Goal: Transaction & Acquisition: Book appointment/travel/reservation

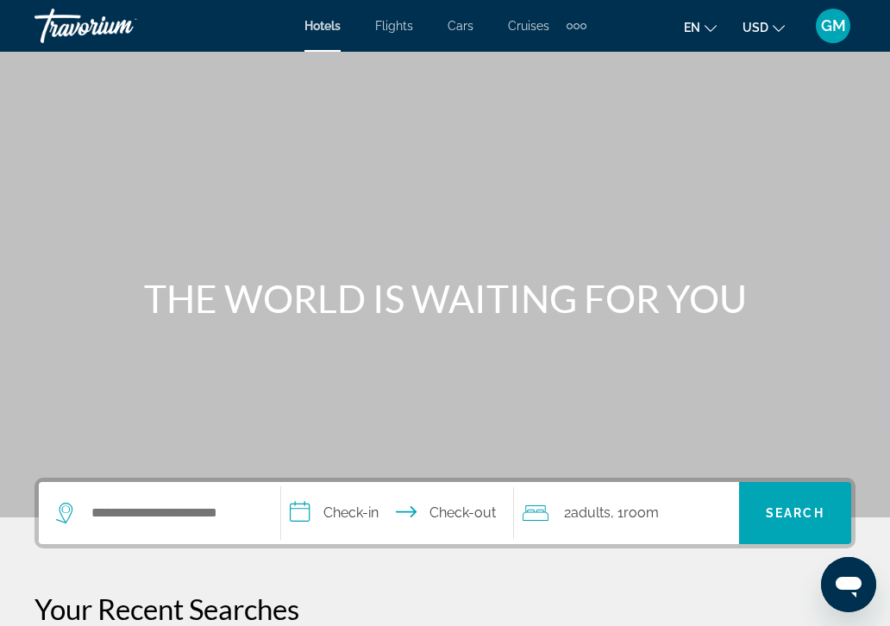
click at [105, 497] on div "Search widget" at bounding box center [159, 513] width 207 height 62
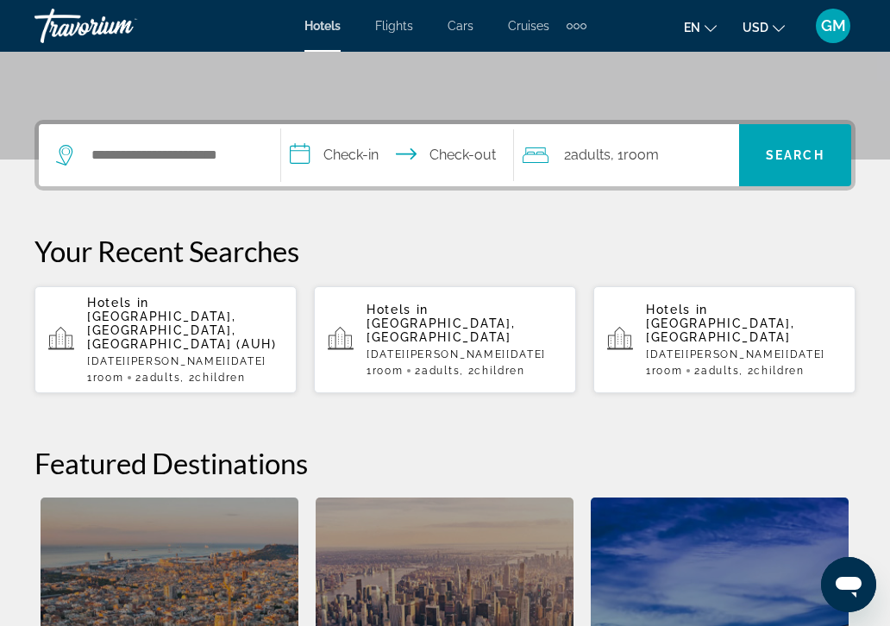
scroll to position [421, 0]
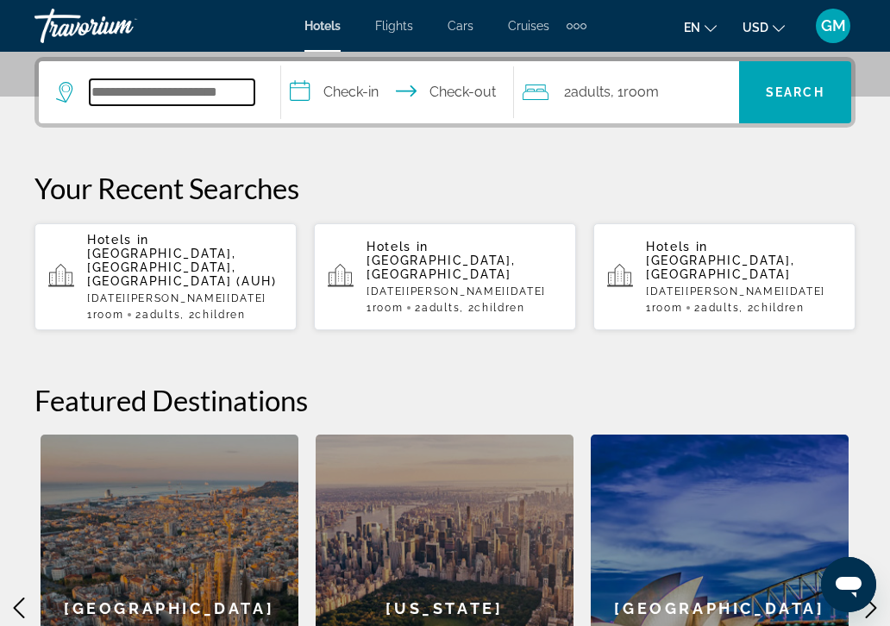
click at [90, 89] on input "Search widget" at bounding box center [172, 92] width 165 height 26
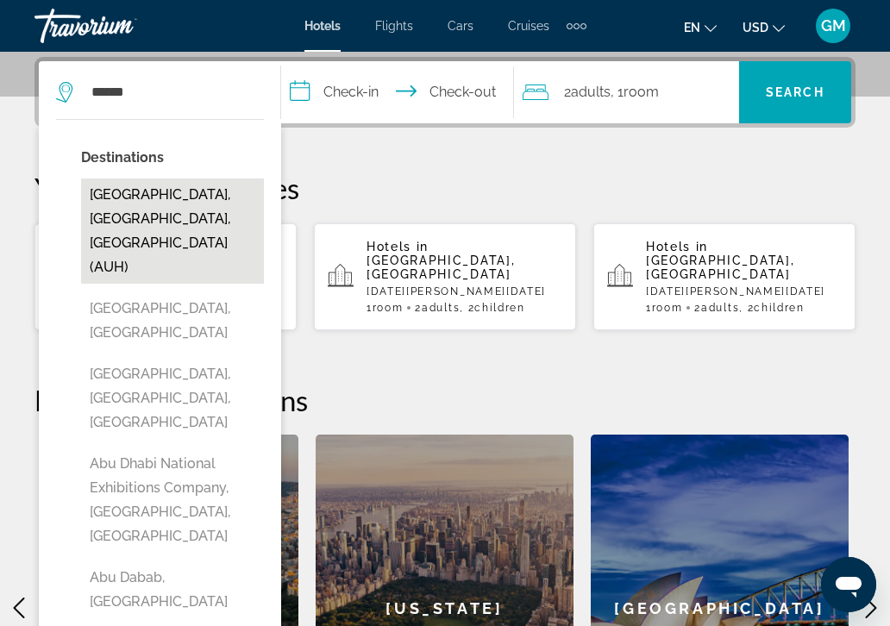
click at [149, 208] on button "[GEOGRAPHIC_DATA], [GEOGRAPHIC_DATA], [GEOGRAPHIC_DATA] (AUH)" at bounding box center [172, 230] width 183 height 105
type input "**********"
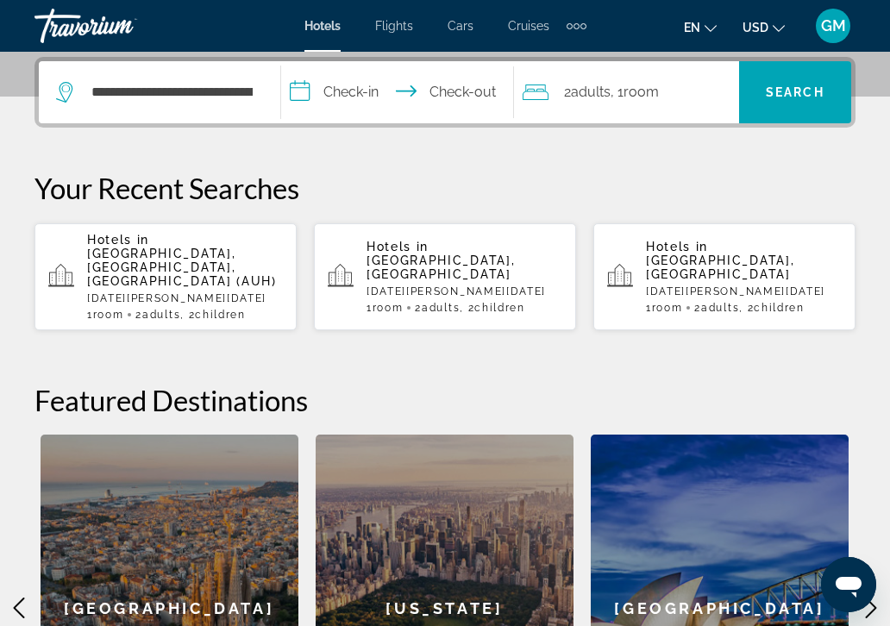
click at [301, 89] on input "**********" at bounding box center [401, 94] width 241 height 67
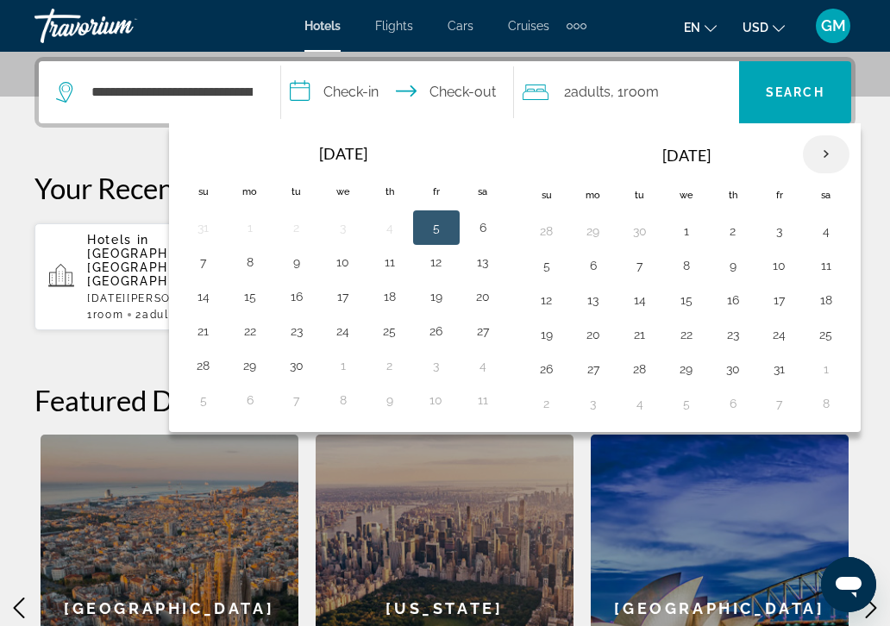
click at [817, 151] on th "Next month" at bounding box center [826, 154] width 47 height 38
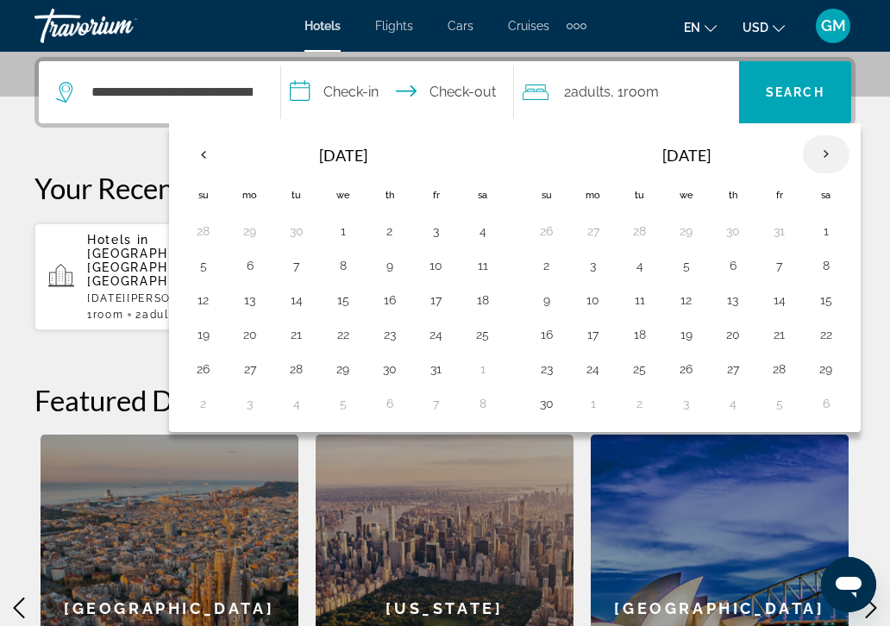
click at [817, 151] on th "Next month" at bounding box center [826, 154] width 47 height 38
click at [589, 260] on button "5" at bounding box center [593, 265] width 28 height 24
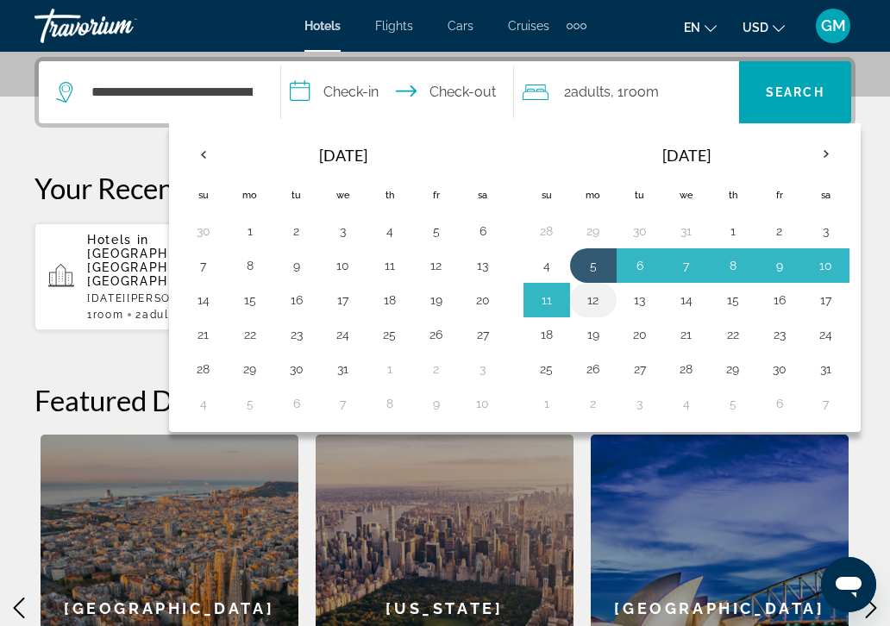
click at [591, 294] on button "12" at bounding box center [593, 300] width 28 height 24
type input "**********"
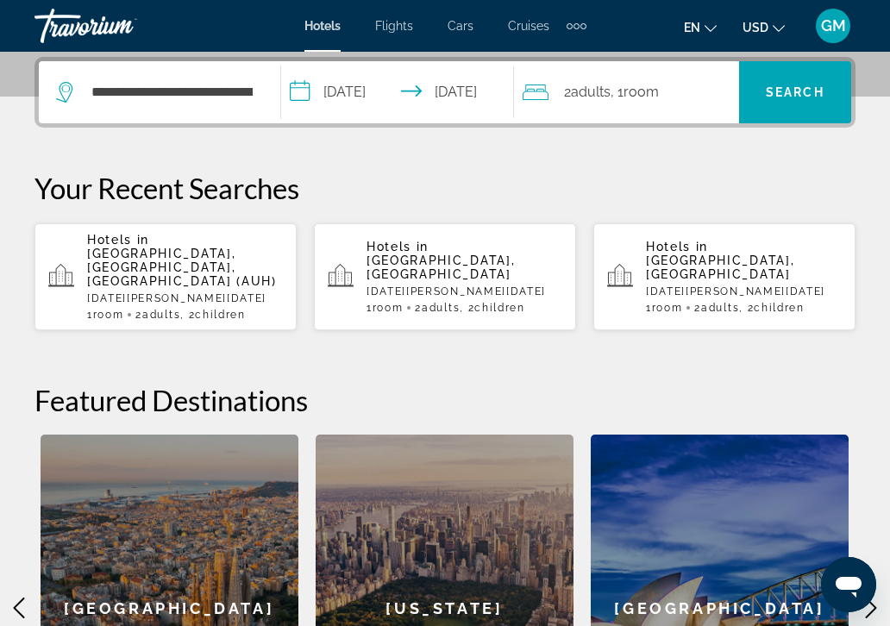
click at [648, 87] on span "Room" at bounding box center [640, 92] width 35 height 16
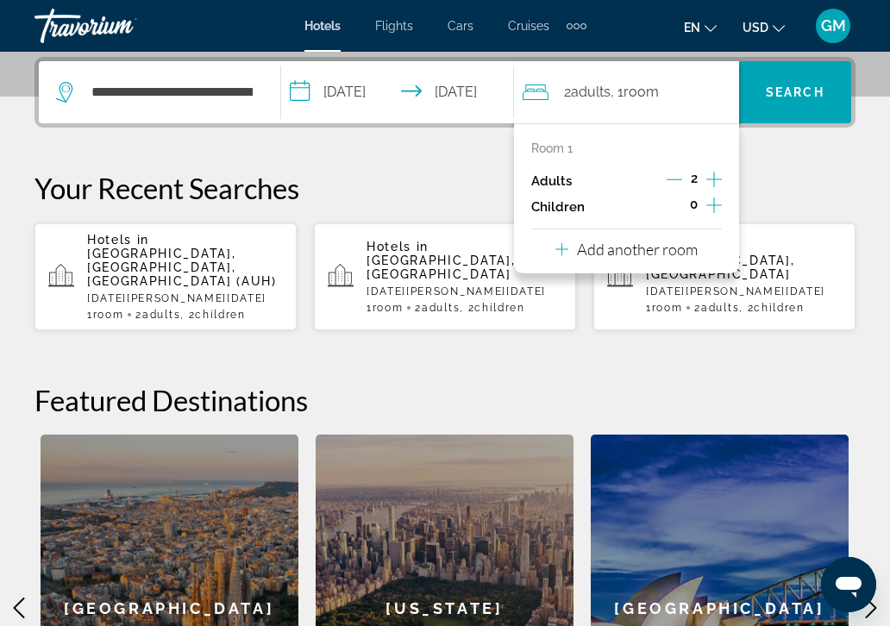
click at [711, 206] on icon "Increment children" at bounding box center [714, 205] width 16 height 21
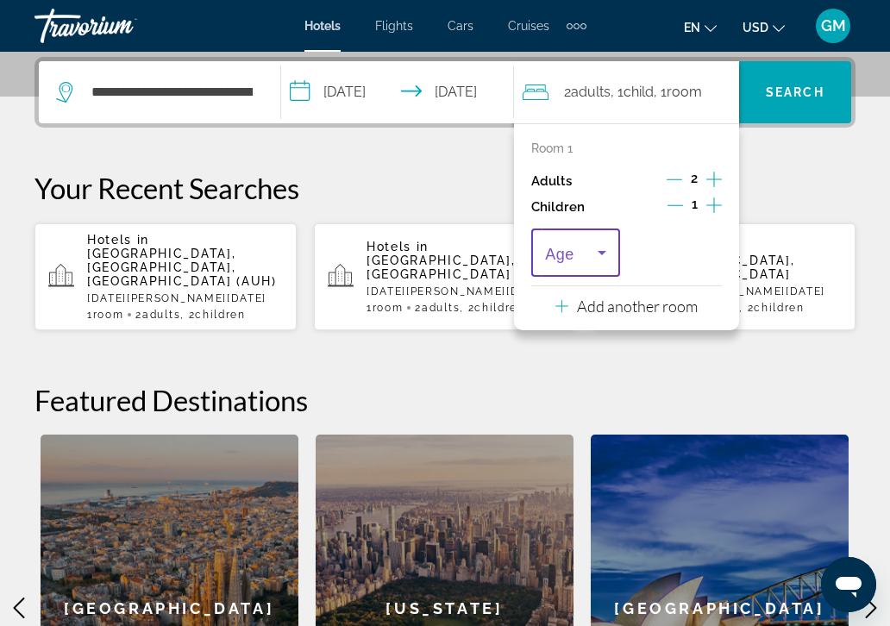
click at [602, 251] on icon "Travelers: 2 adults, 1 child" at bounding box center [602, 253] width 9 height 4
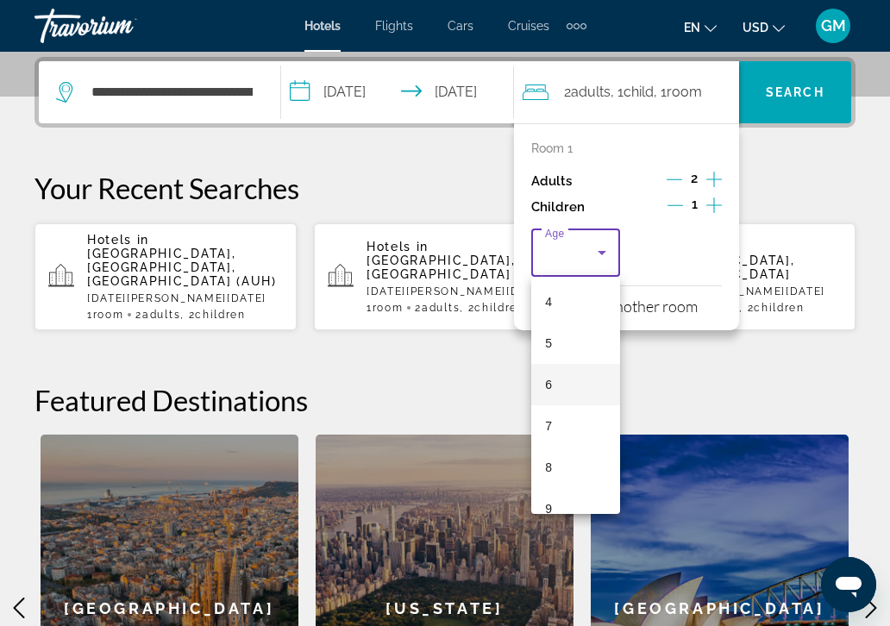
scroll to position [172, 0]
click at [557, 421] on mat-option "7" at bounding box center [575, 421] width 89 height 41
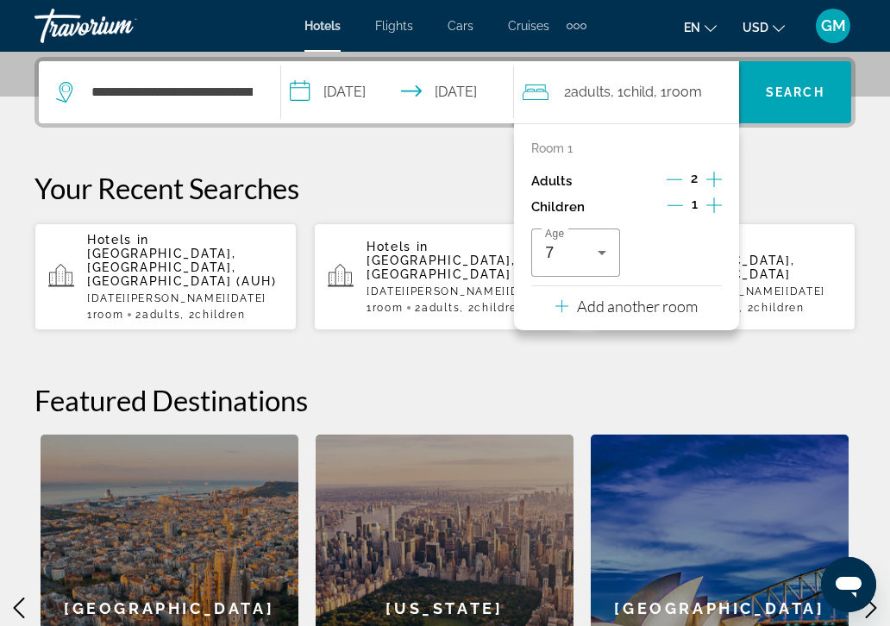
click at [713, 205] on icon "Increment children" at bounding box center [714, 205] width 16 height 21
click at [703, 252] on icon "Travelers: 2 adults, 2 children" at bounding box center [703, 253] width 9 height 4
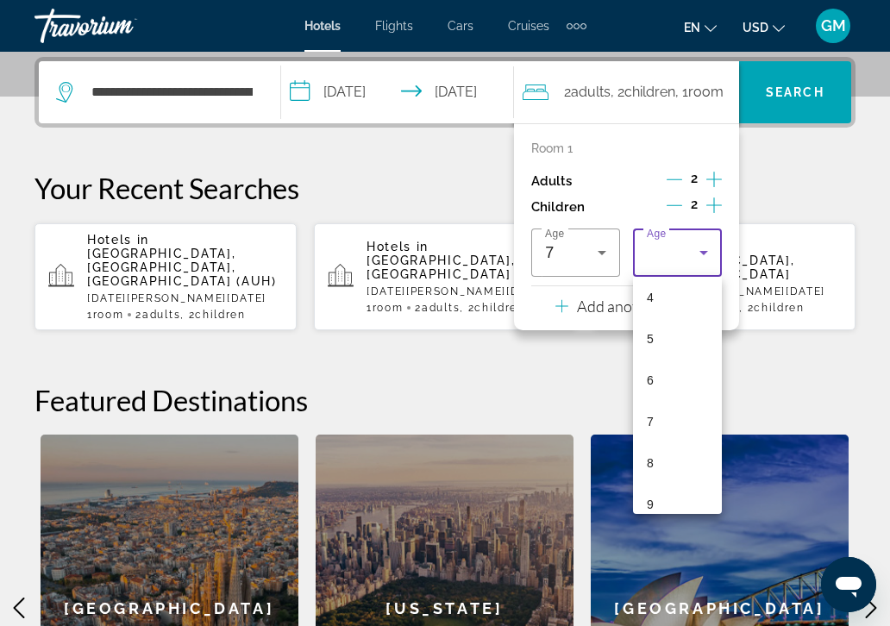
drag, startPoint x: 655, startPoint y: 465, endPoint x: 659, endPoint y: 455, distance: 10.1
click at [657, 460] on mat-option "8" at bounding box center [677, 462] width 89 height 41
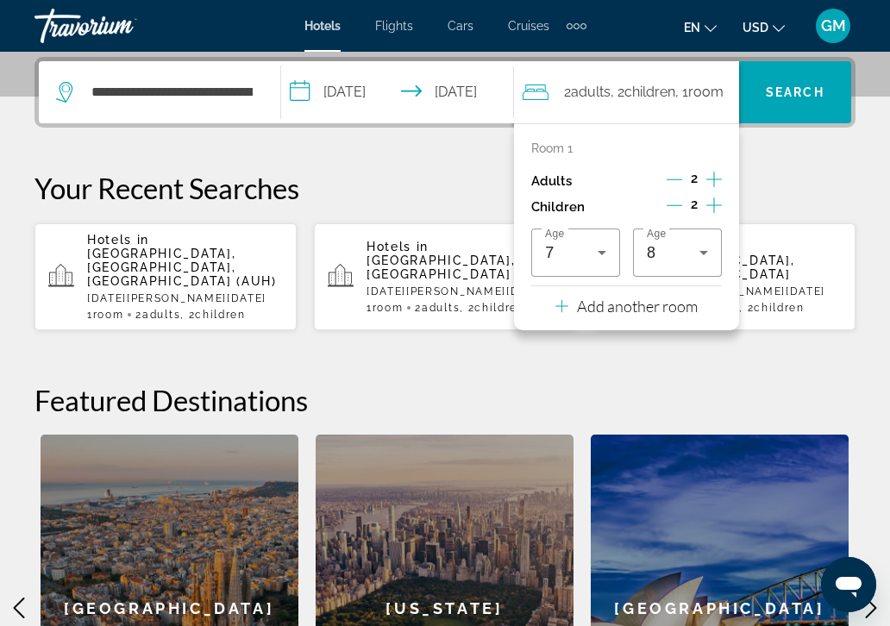
click at [804, 185] on p "Your Recent Searches" at bounding box center [444, 188] width 821 height 34
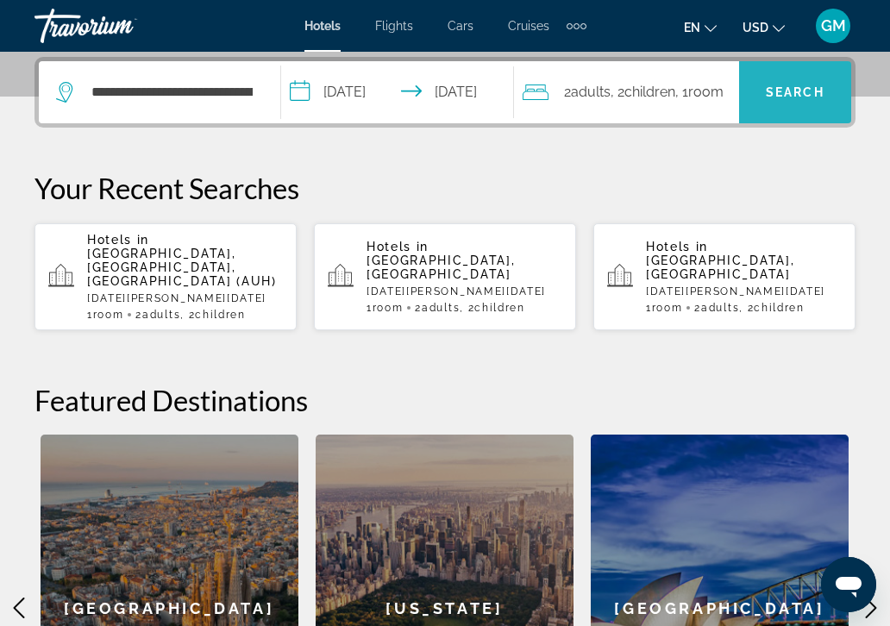
click at [798, 85] on span "Search" at bounding box center [795, 92] width 59 height 14
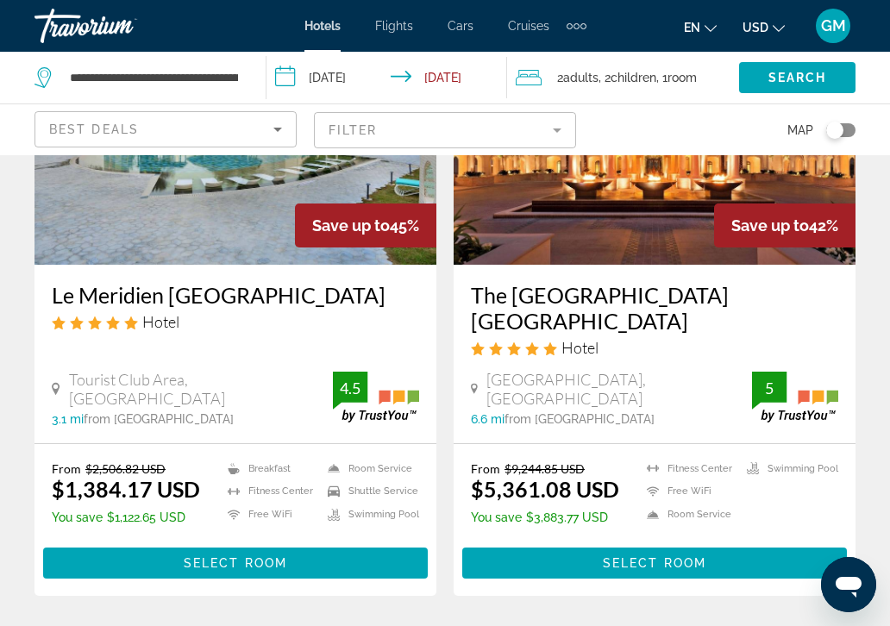
scroll to position [3535, 0]
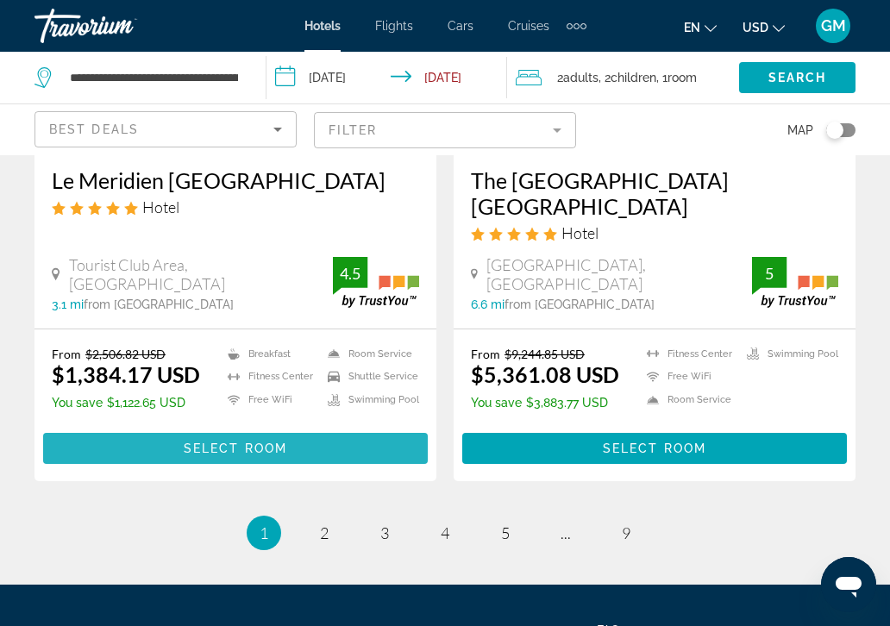
click at [271, 441] on span "Select Room" at bounding box center [235, 448] width 103 height 14
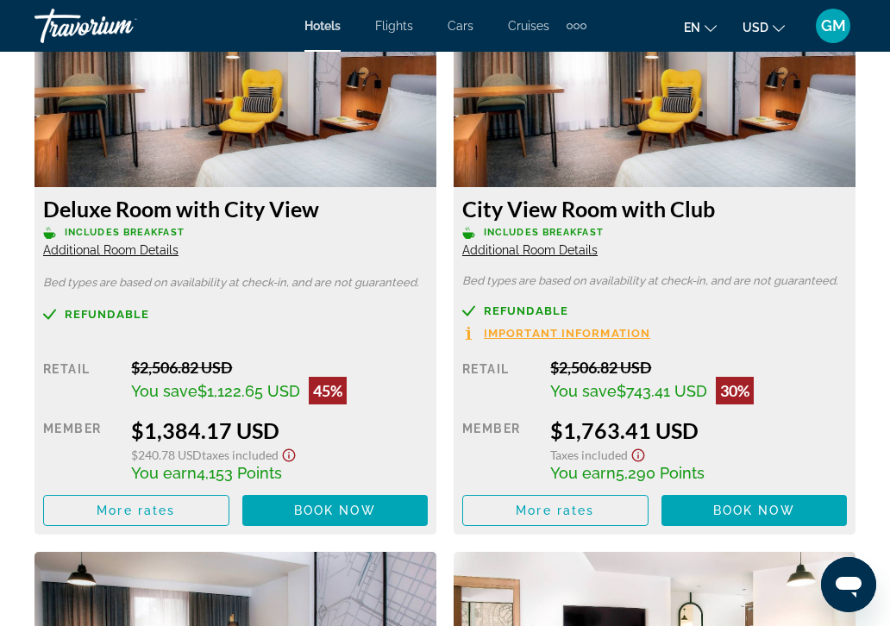
scroll to position [3018, 0]
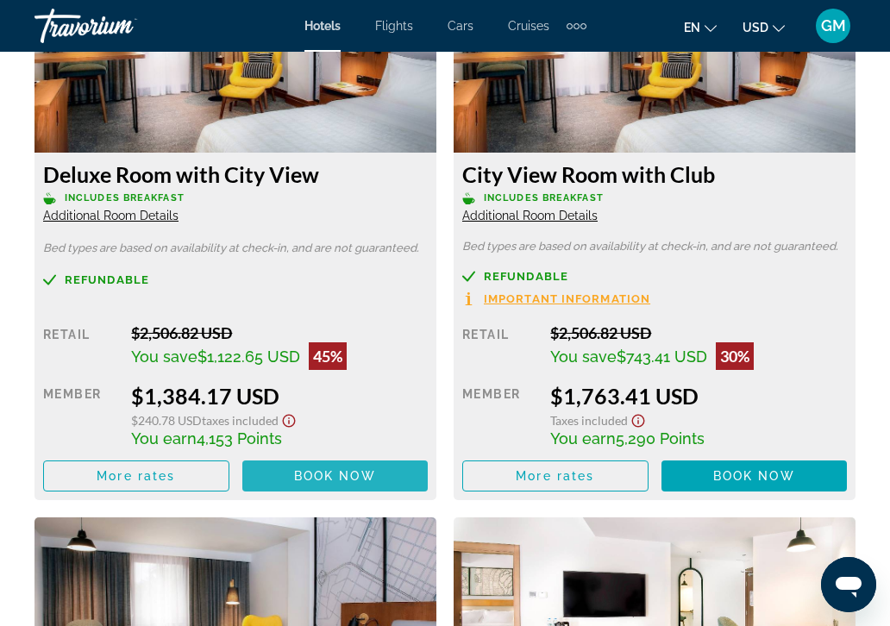
click at [337, 476] on span "Book now" at bounding box center [335, 476] width 82 height 14
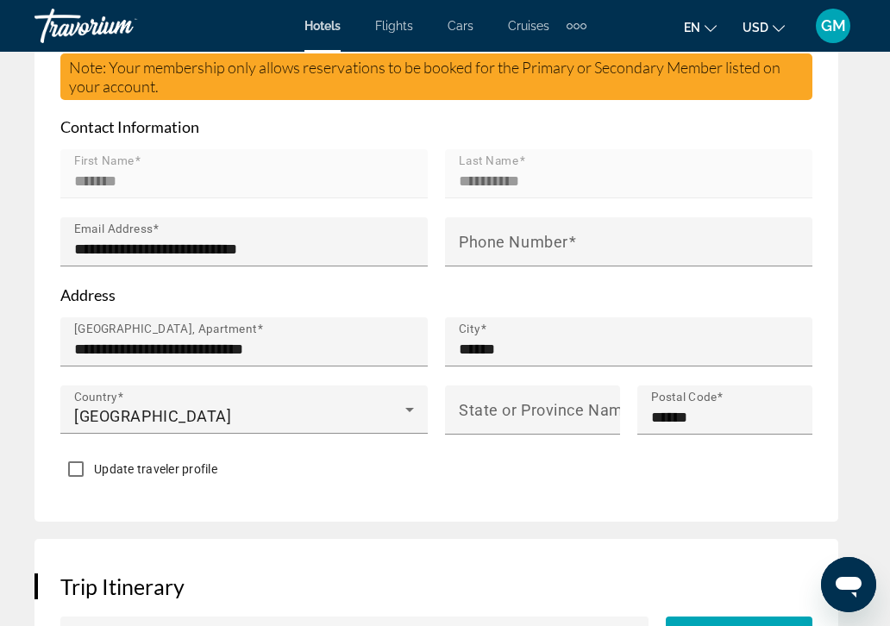
scroll to position [948, 0]
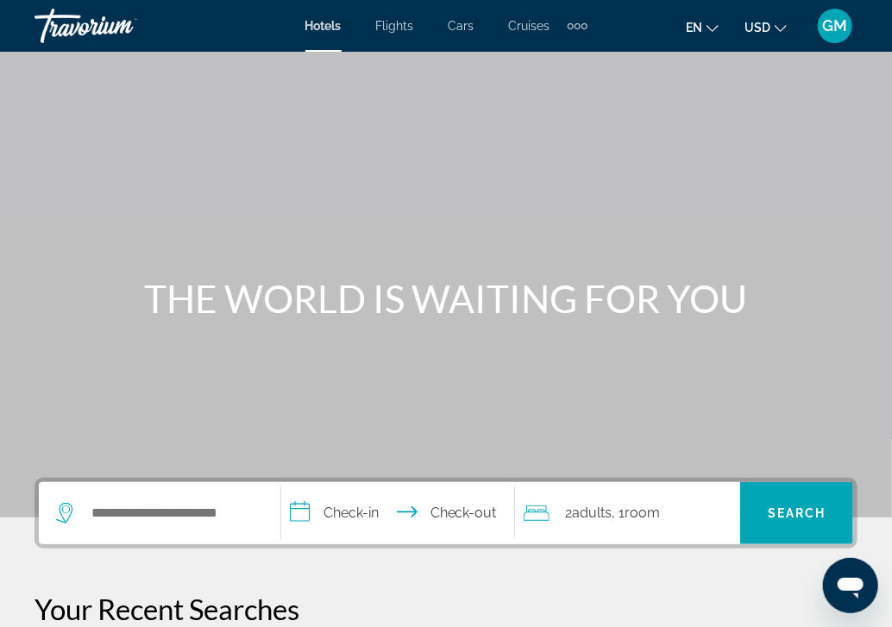
scroll to position [172, 0]
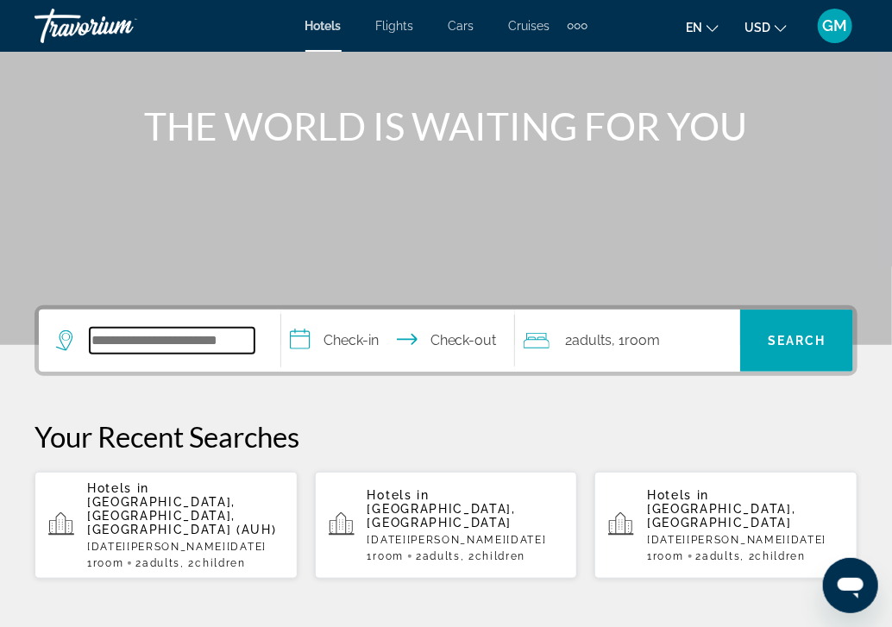
click at [136, 343] on input "Search widget" at bounding box center [172, 341] width 165 height 26
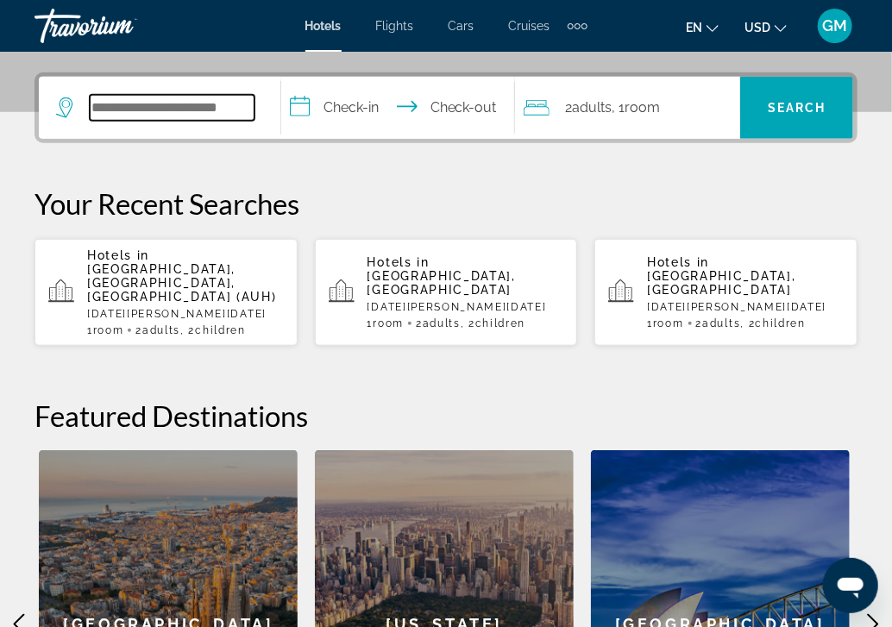
scroll to position [421, 0]
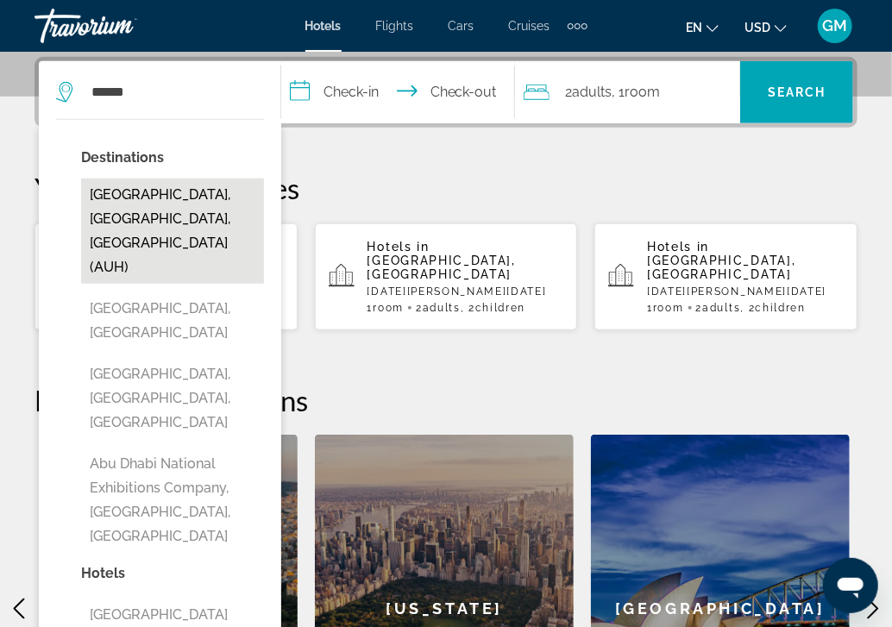
click at [148, 221] on button "[GEOGRAPHIC_DATA], [GEOGRAPHIC_DATA], [GEOGRAPHIC_DATA] (AUH)" at bounding box center [172, 230] width 183 height 105
type input "**********"
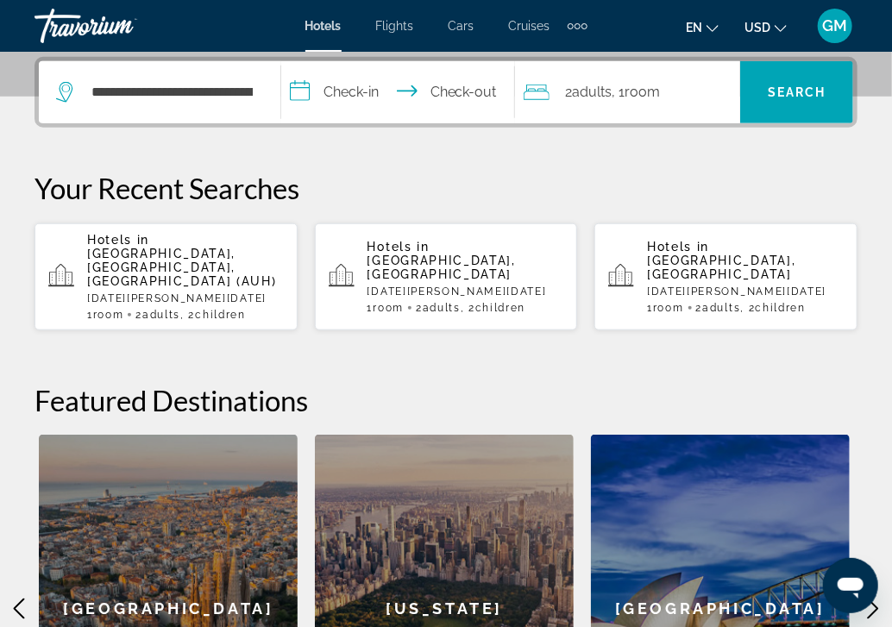
click at [297, 92] on input "**********" at bounding box center [401, 94] width 241 height 67
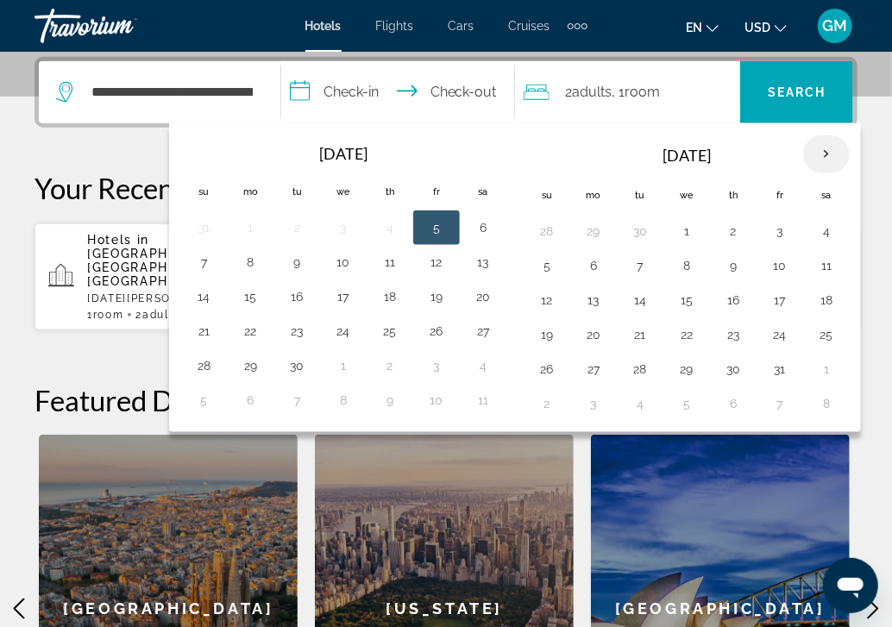
click at [822, 154] on th "Next month" at bounding box center [826, 154] width 47 height 38
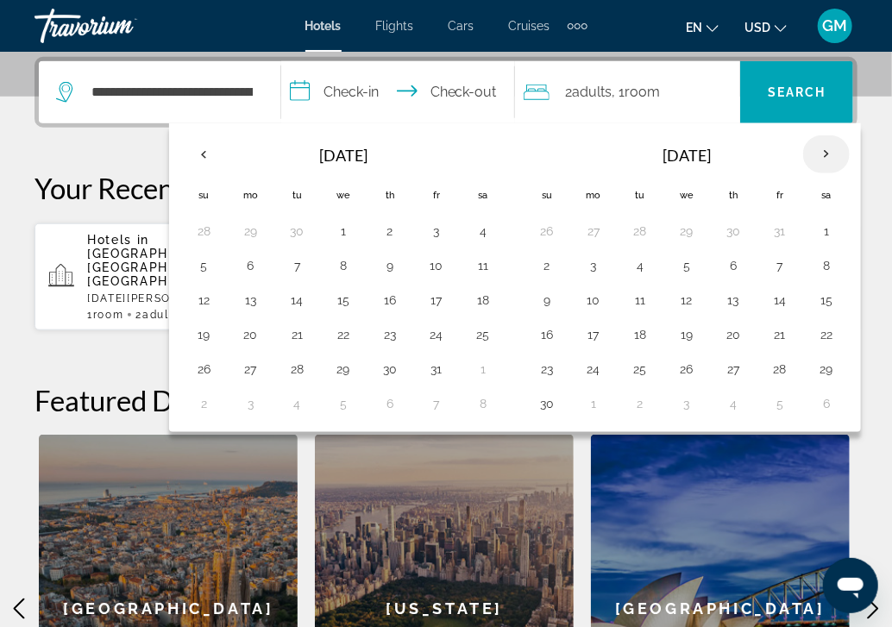
click at [822, 154] on th "Next month" at bounding box center [826, 154] width 47 height 38
click at [586, 268] on button "5" at bounding box center [593, 265] width 28 height 24
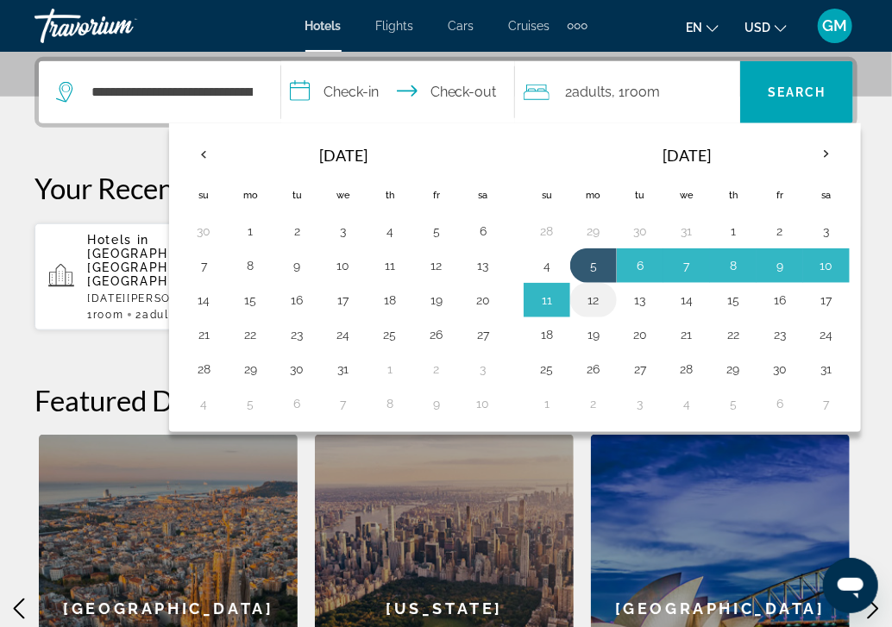
click at [587, 298] on button "12" at bounding box center [593, 300] width 28 height 24
type input "**********"
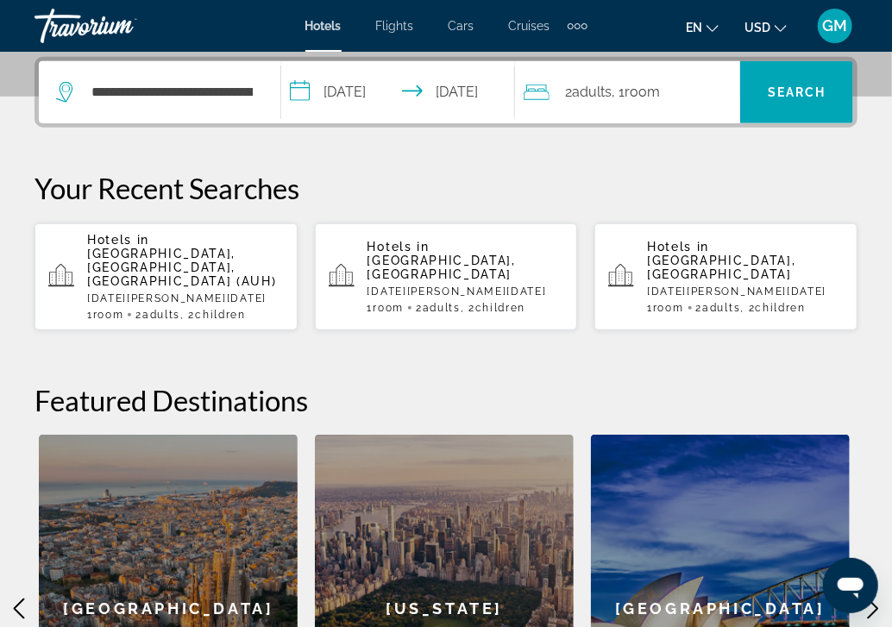
click at [653, 92] on span "Room" at bounding box center [641, 92] width 35 height 16
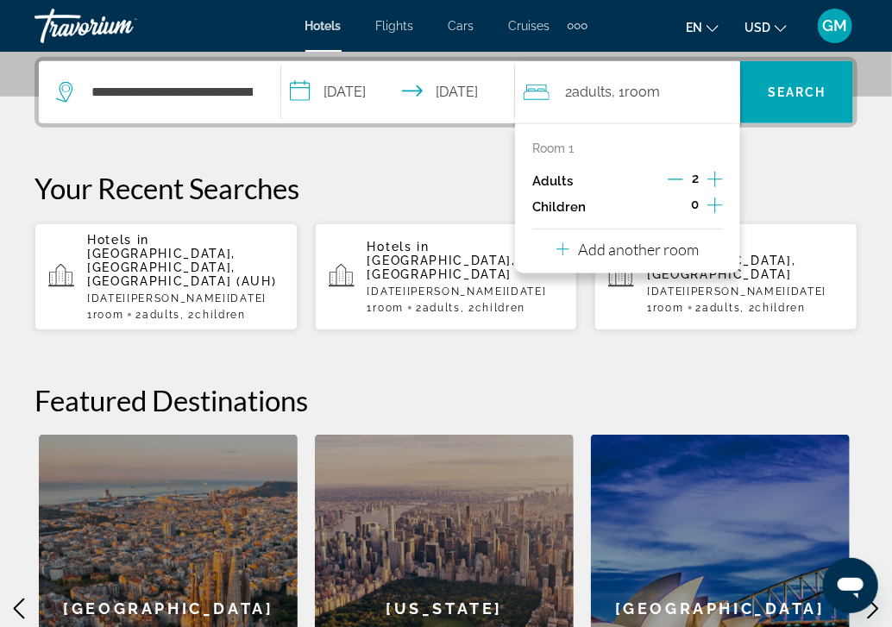
click at [715, 204] on icon "Increment children" at bounding box center [715, 205] width 16 height 16
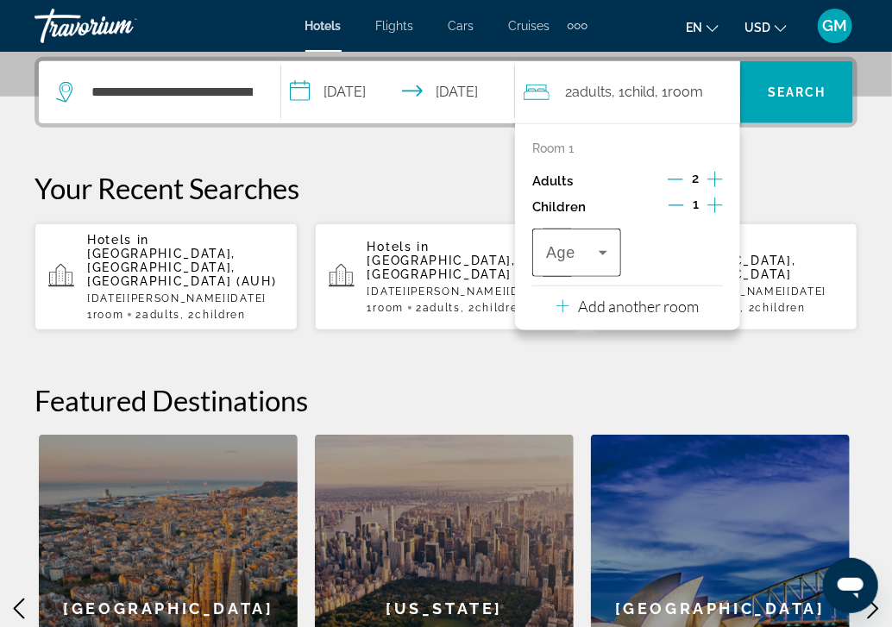
click at [603, 253] on icon "Travelers: 2 adults, 1 child" at bounding box center [602, 253] width 9 height 4
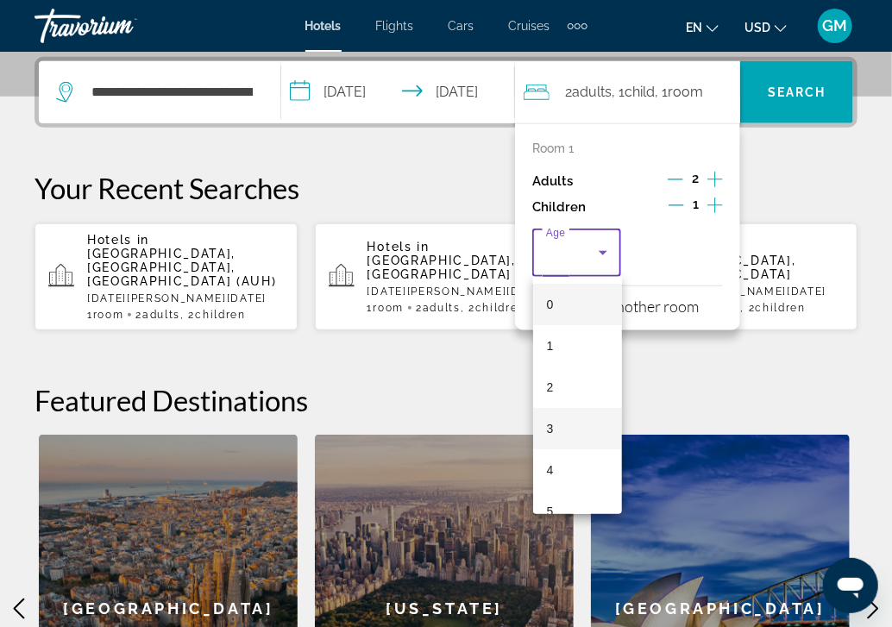
scroll to position [172, 0]
click at [553, 468] on mat-option "8" at bounding box center [577, 462] width 89 height 41
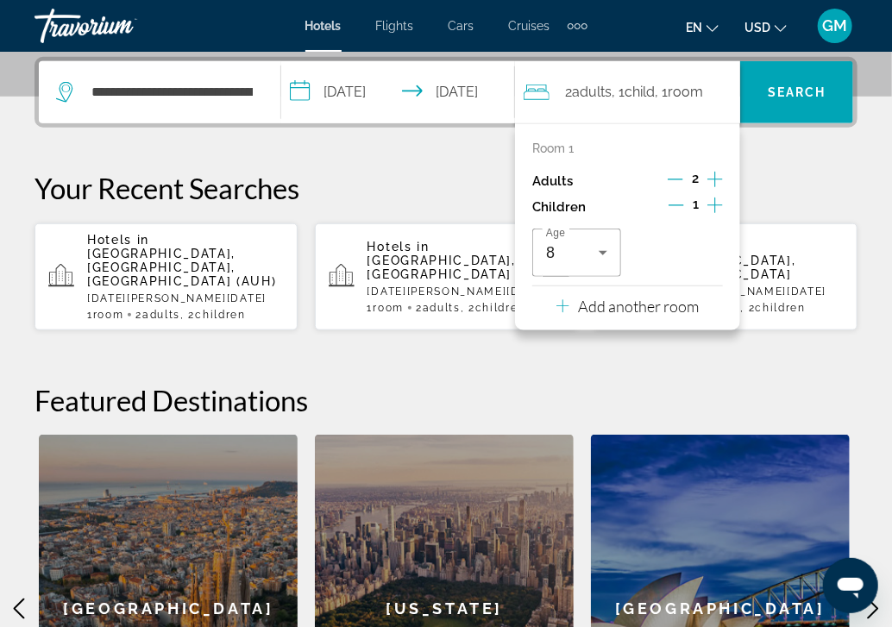
click at [713, 204] on icon "Increment children" at bounding box center [715, 205] width 16 height 16
click at [705, 250] on icon "Travelers: 2 adults, 2 children" at bounding box center [704, 252] width 21 height 21
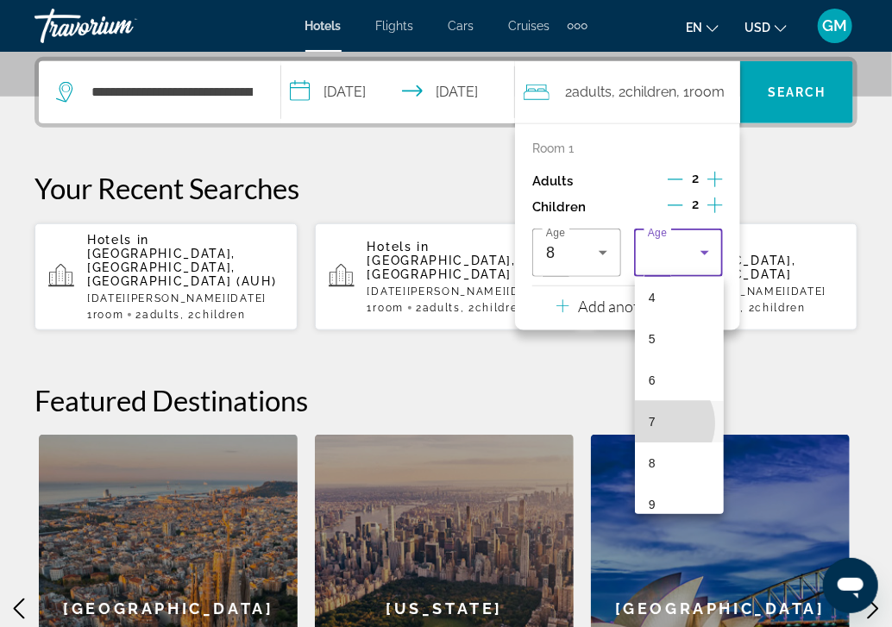
click at [658, 423] on mat-option "7" at bounding box center [679, 421] width 89 height 41
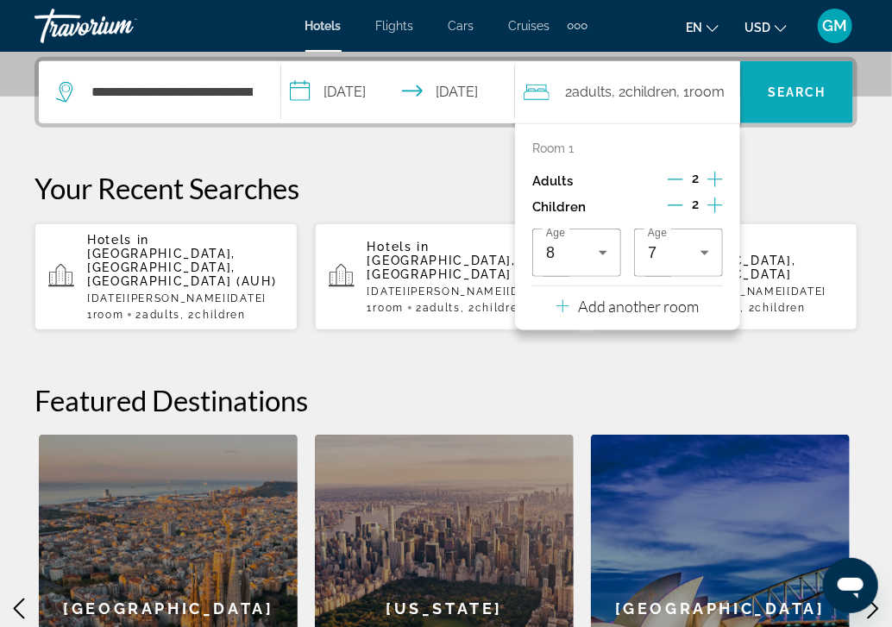
drag, startPoint x: 804, startPoint y: 186, endPoint x: 811, endPoint y: 114, distance: 72.8
click at [810, 164] on div "**********" at bounding box center [446, 419] width 892 height 725
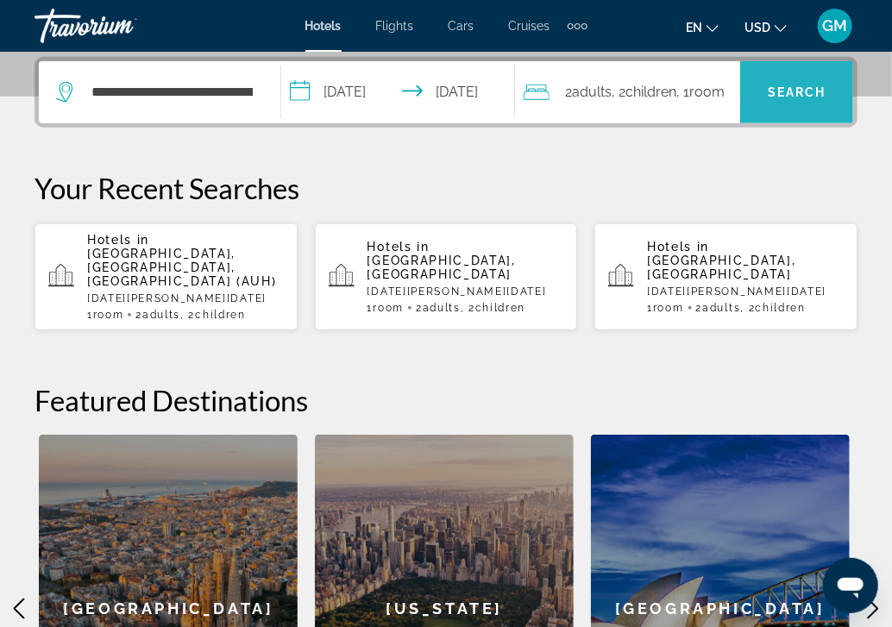
click at [807, 97] on span "Search" at bounding box center [796, 92] width 59 height 14
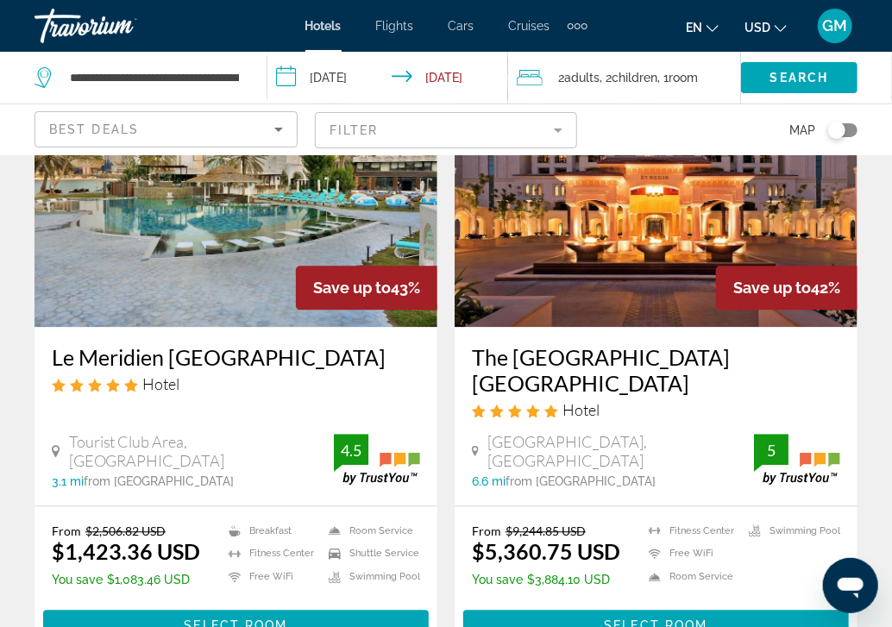
scroll to position [3363, 0]
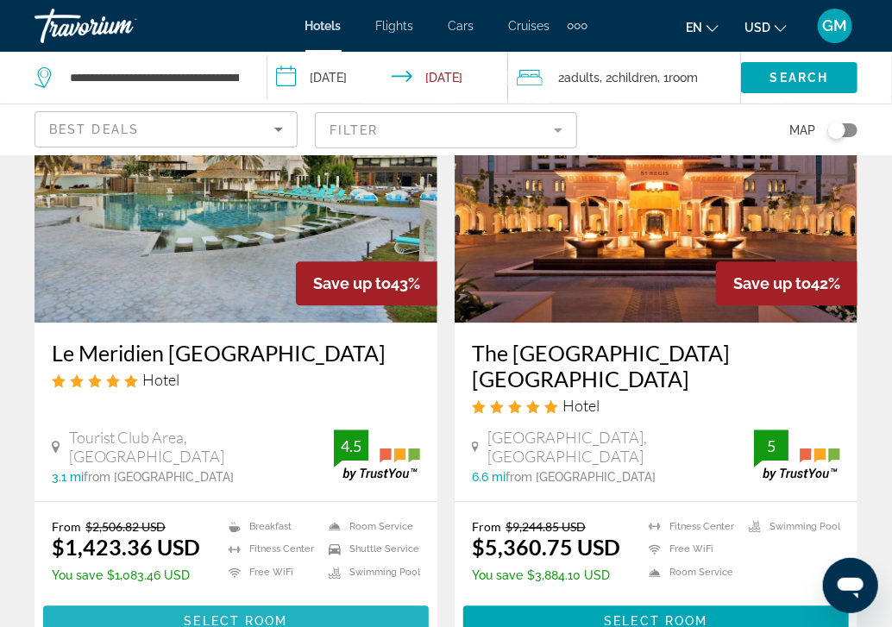
click at [345, 600] on span "Main content" at bounding box center [235, 620] width 385 height 41
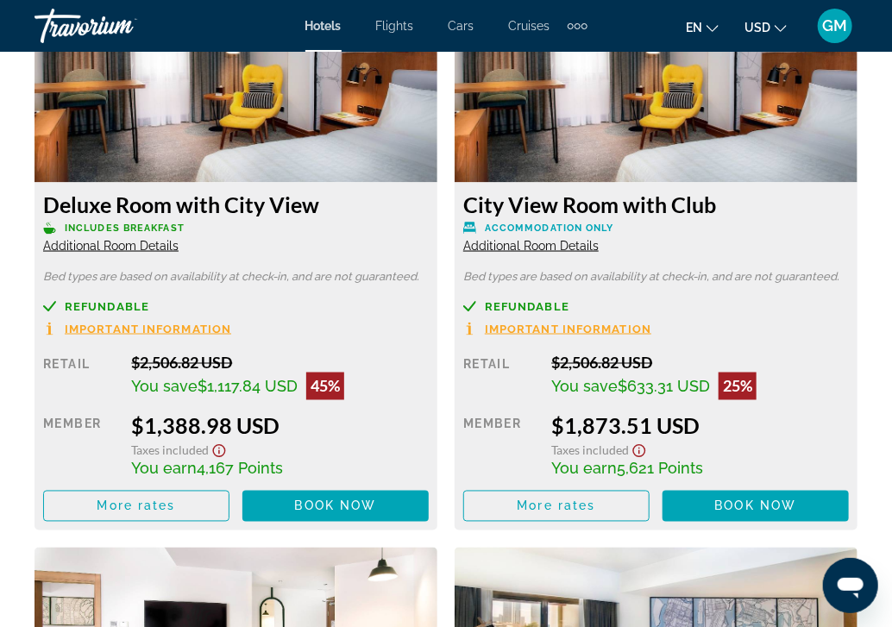
scroll to position [3018, 0]
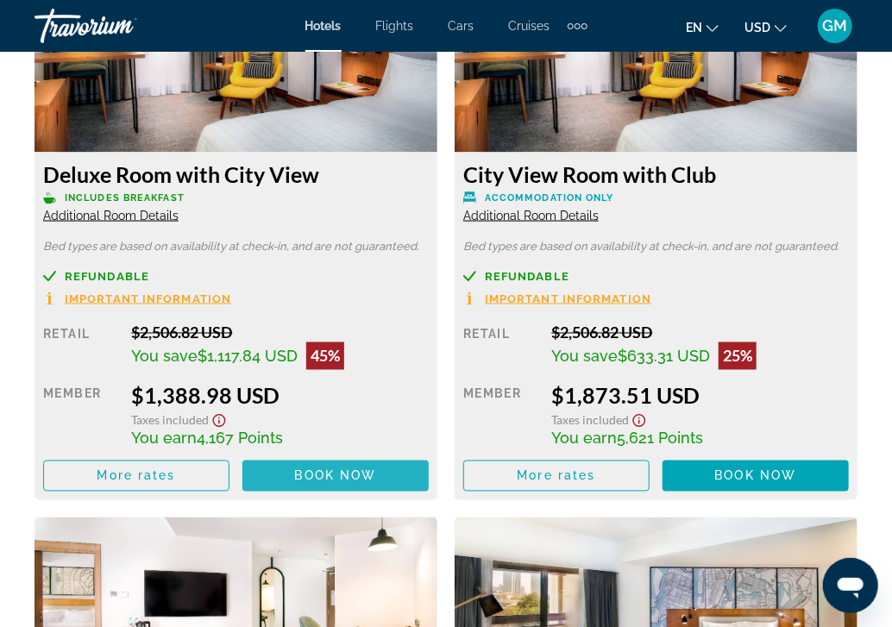
click at [319, 472] on span "Book now" at bounding box center [336, 476] width 82 height 14
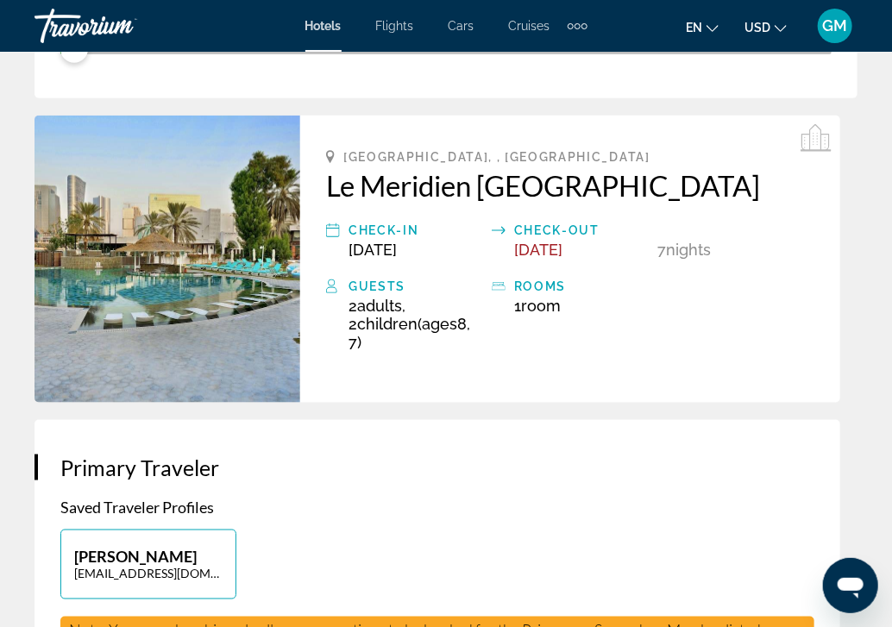
scroll to position [553, 0]
